Goal: Communication & Community: Answer question/provide support

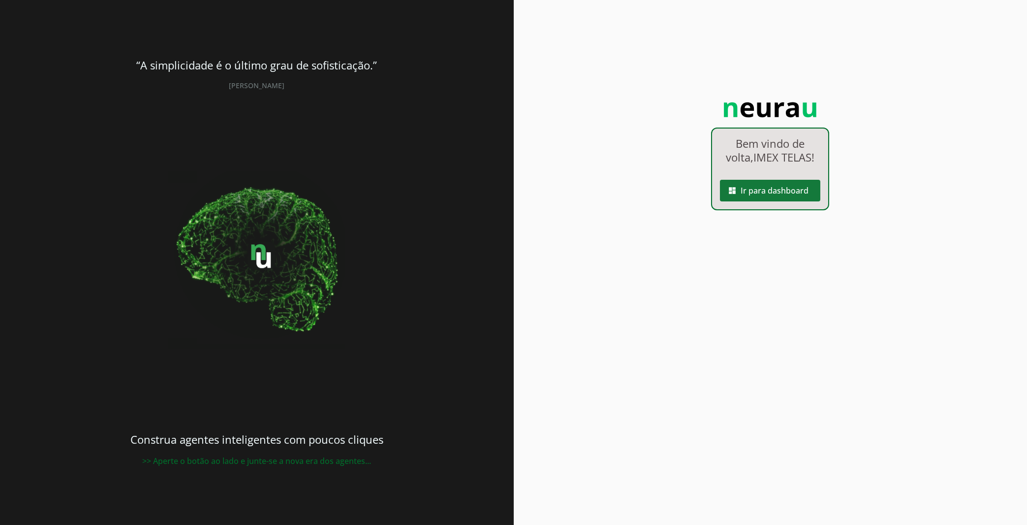
click at [774, 193] on span at bounding box center [770, 191] width 100 height 24
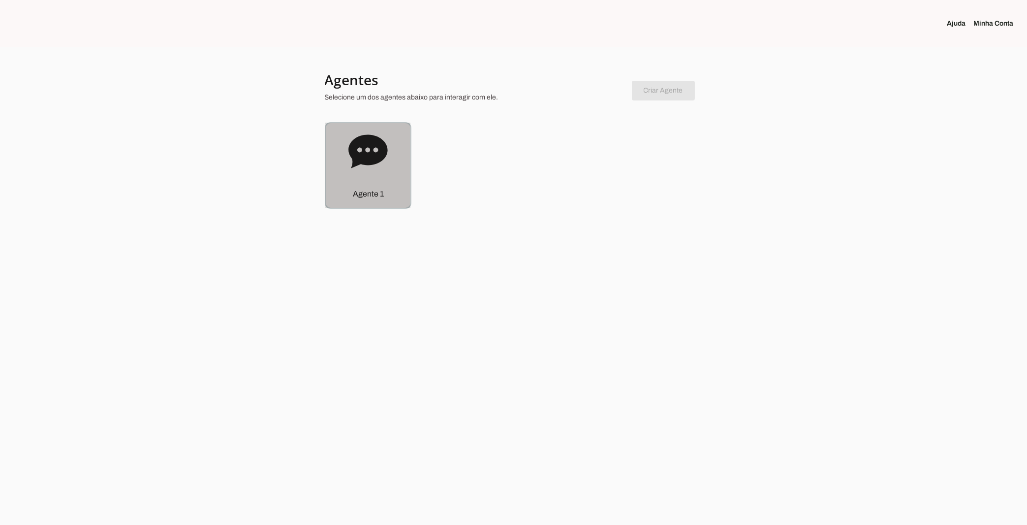
click at [357, 156] on icon at bounding box center [367, 150] width 39 height 33
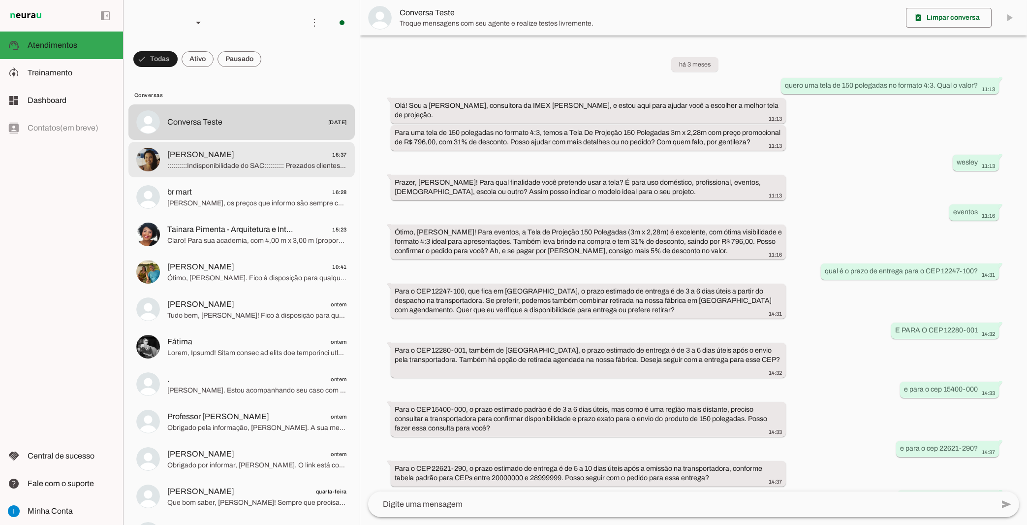
scroll to position [319, 0]
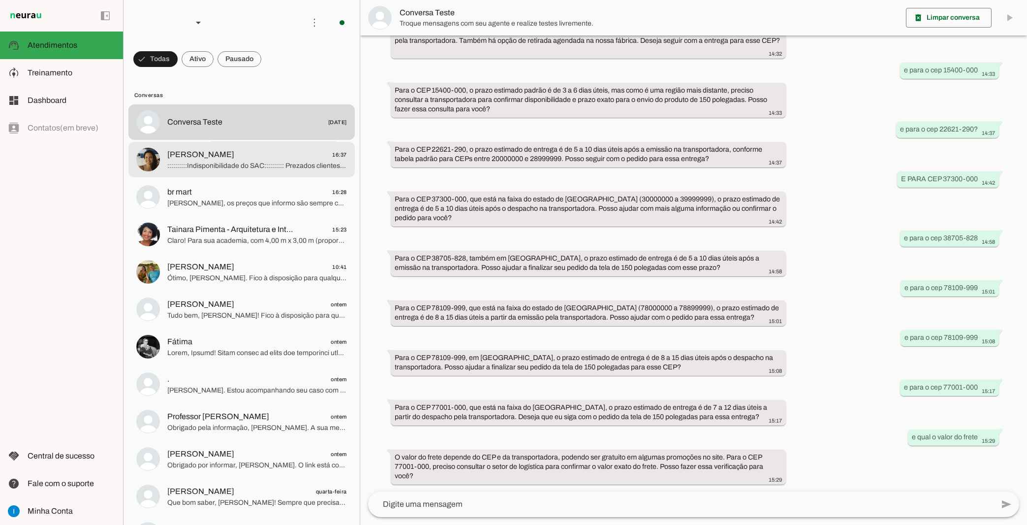
click at [260, 149] on span "[PERSON_NAME] 16:37" at bounding box center [257, 155] width 180 height 12
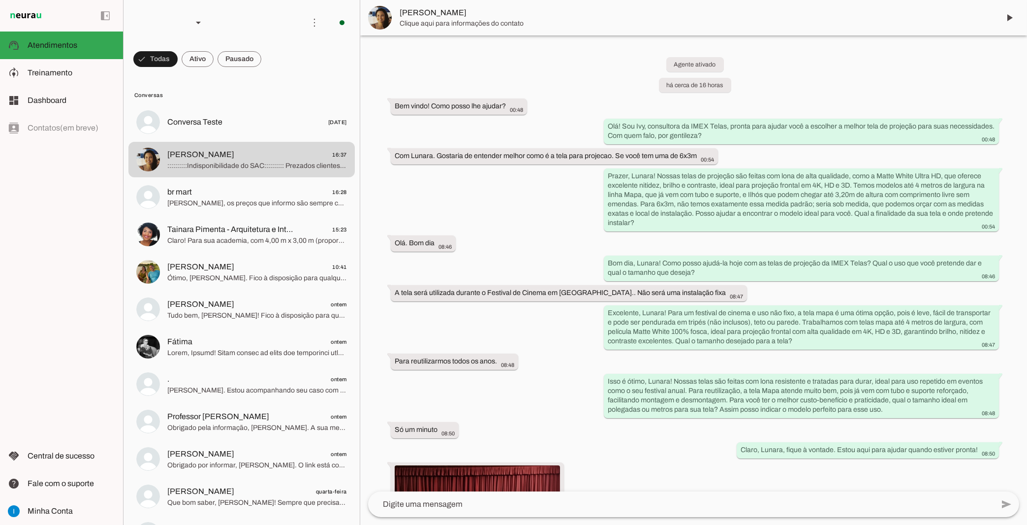
scroll to position [1189, 0]
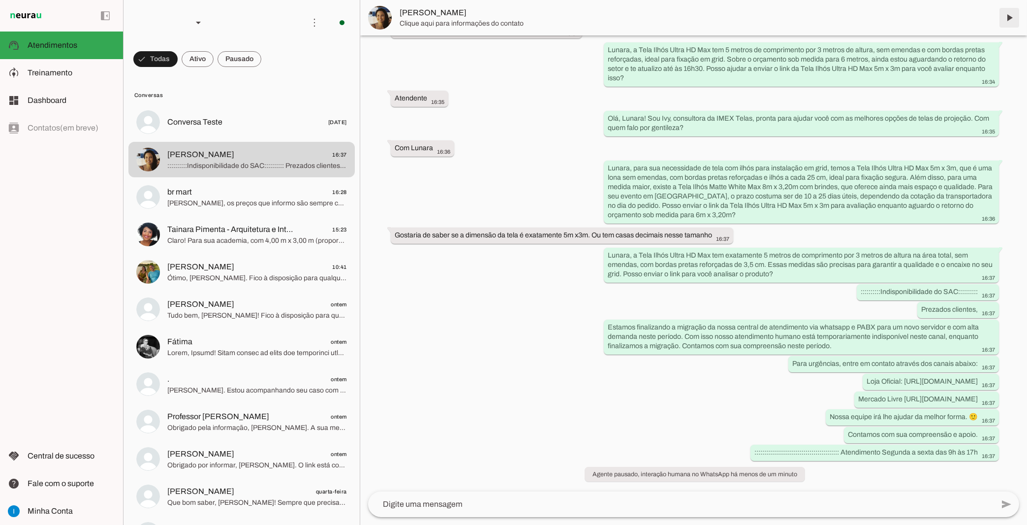
click at [1016, 20] on span at bounding box center [1010, 18] width 24 height 24
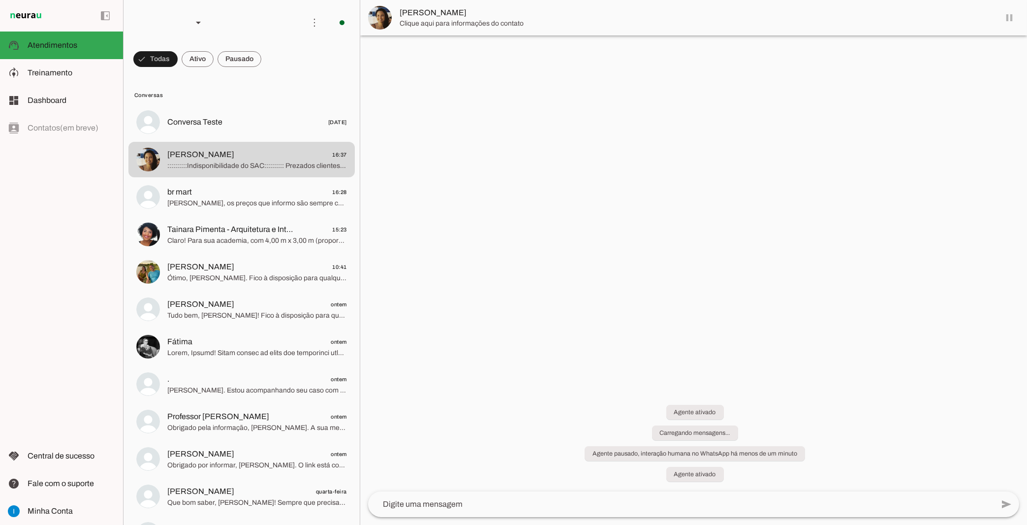
scroll to position [1137, 0]
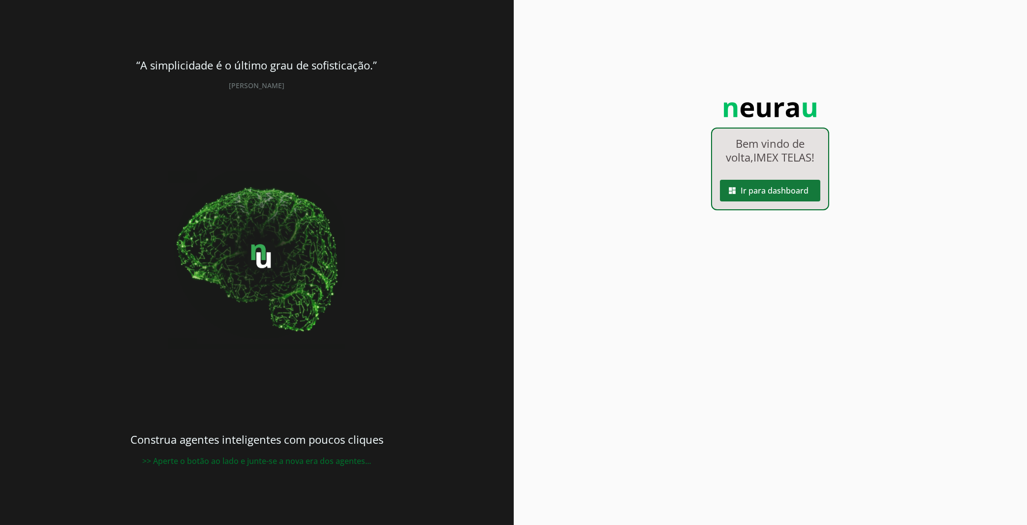
click at [773, 183] on span at bounding box center [770, 191] width 100 height 24
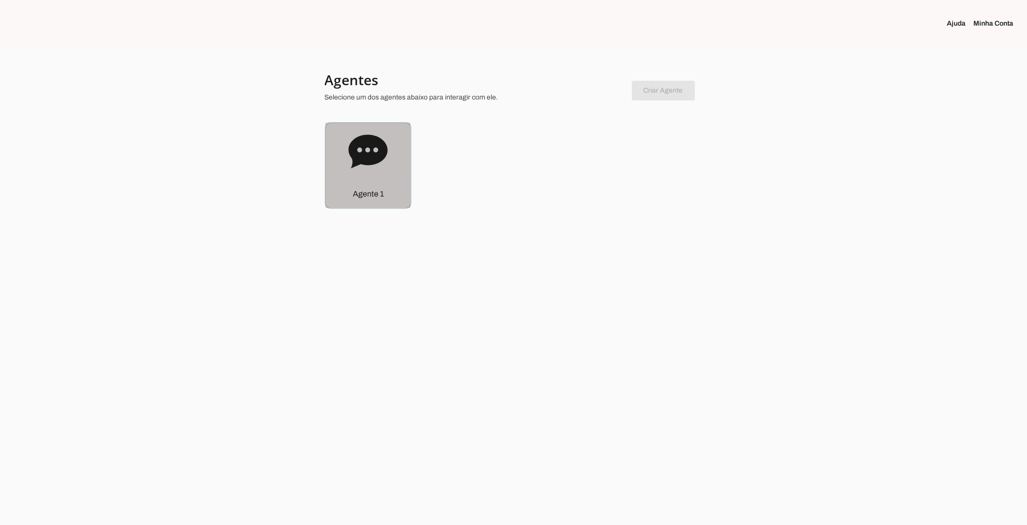
click at [363, 143] on icon at bounding box center [367, 150] width 39 height 33
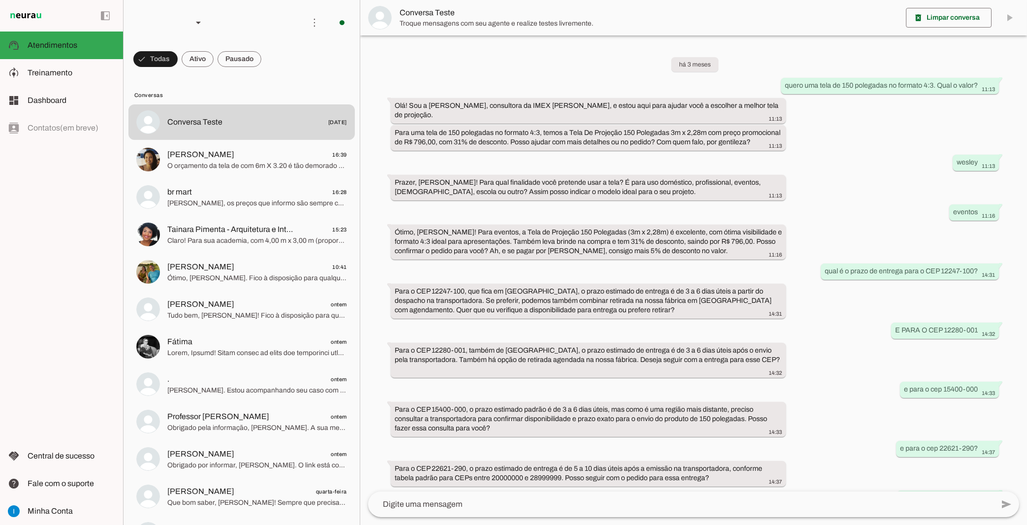
scroll to position [319, 0]
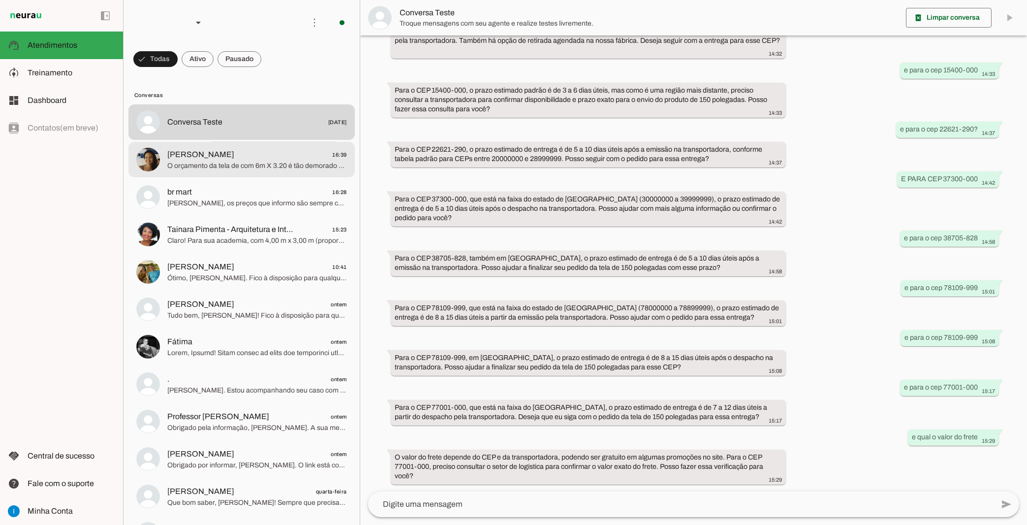
click at [292, 163] on md-item "Lunara Vasconcelos 16:39 O orçamento da tela de com 6m X 3.20 é tão demorado as…" at bounding box center [241, 159] width 226 height 35
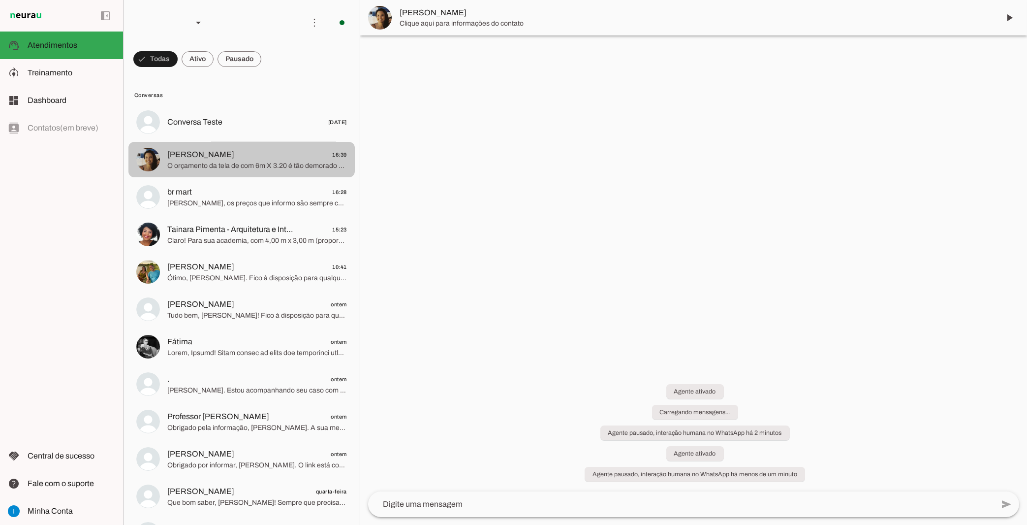
scroll to position [1575, 0]
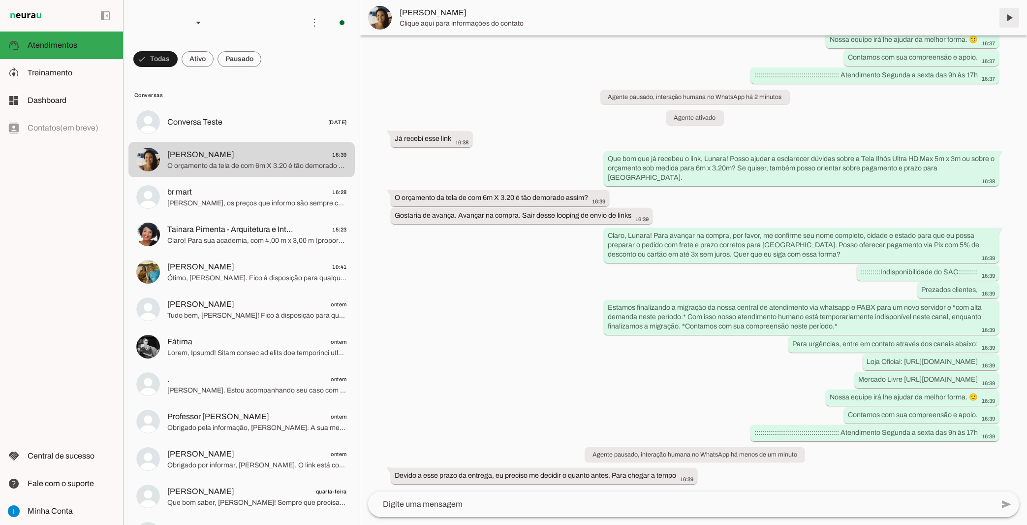
click at [1008, 23] on span at bounding box center [1010, 18] width 24 height 24
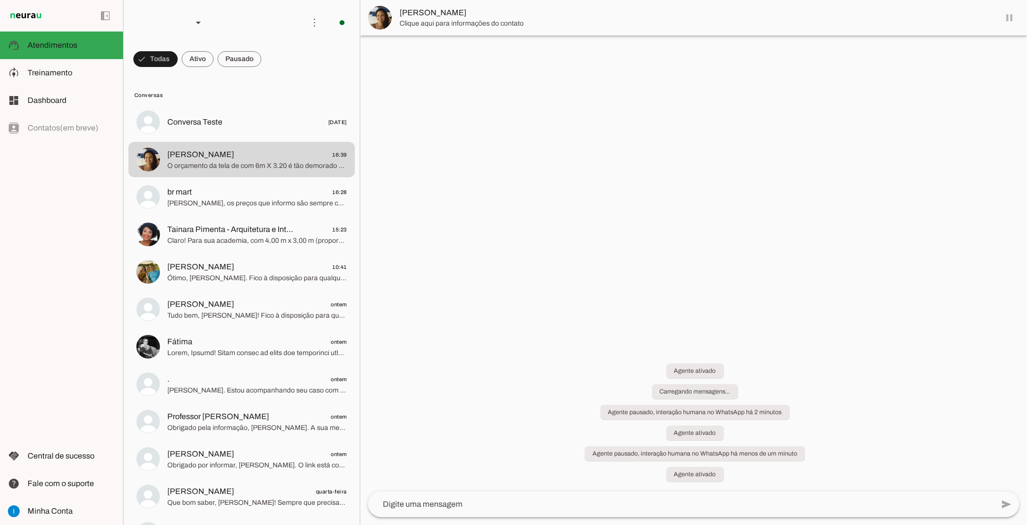
scroll to position [0, 0]
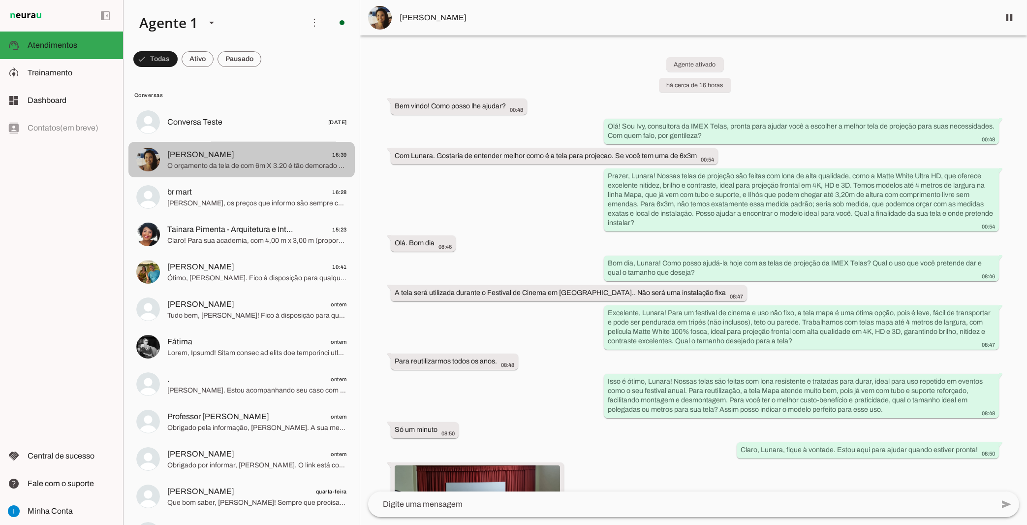
click at [259, 161] on span "O orçamento da tela de com 6m X 3.20 é tão demorado assim?" at bounding box center [257, 166] width 180 height 10
